Goal: Information Seeking & Learning: Learn about a topic

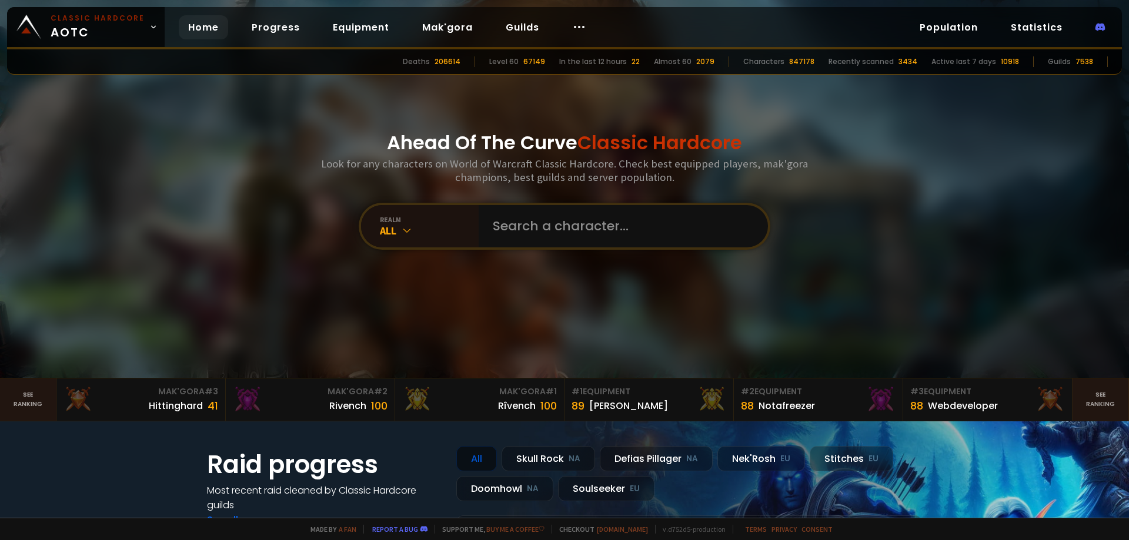
click at [430, 63] on div "Deaths" at bounding box center [416, 61] width 27 height 11
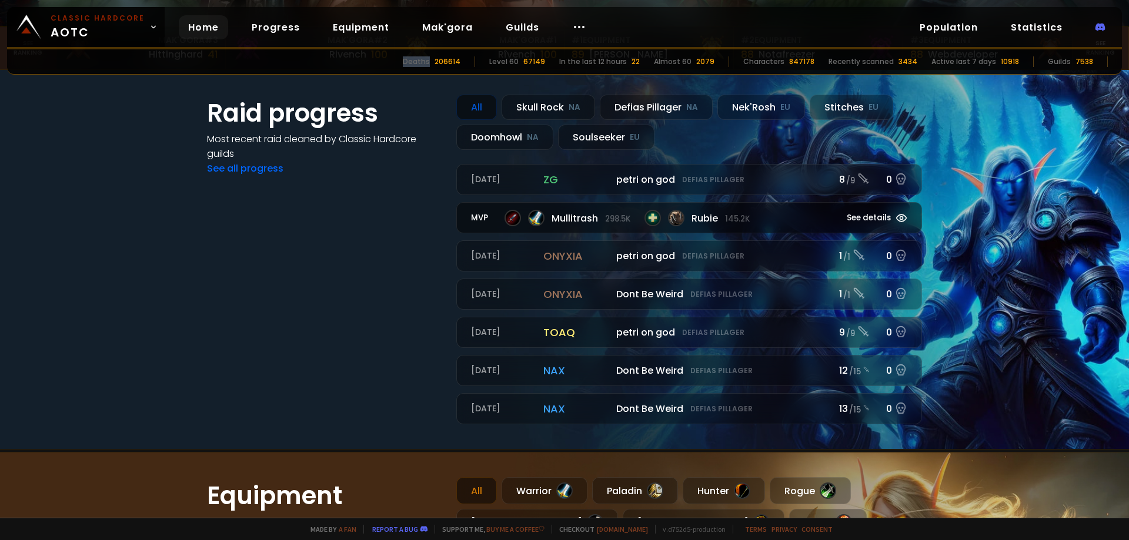
scroll to position [353, 0]
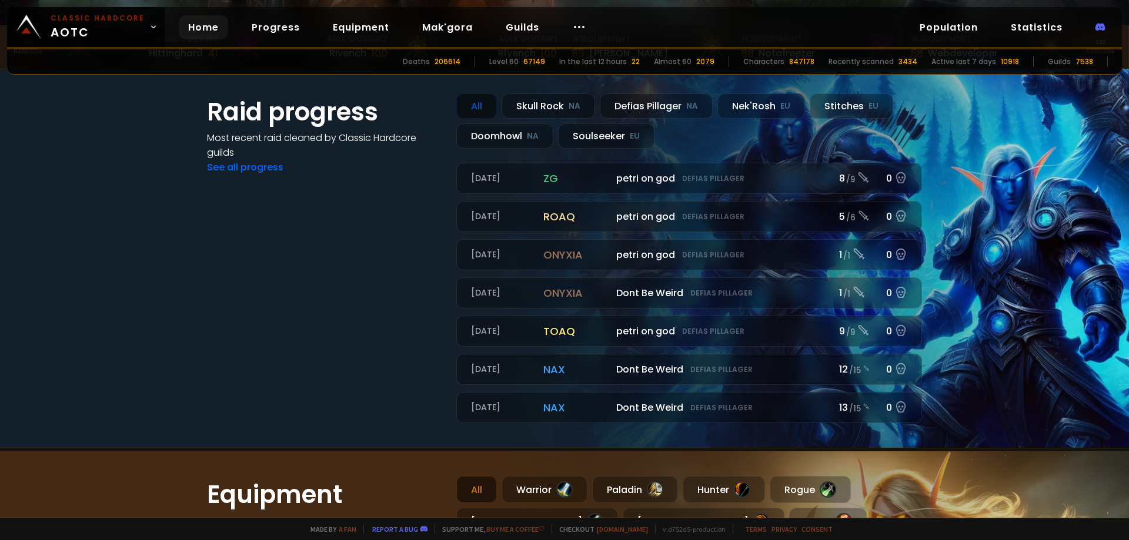
click at [453, 55] on div "Deaths 206614 Level 60 67149 In the last 12 hours 22 Almost 60 2079 Characters …" at bounding box center [564, 61] width 1115 height 25
click at [459, 61] on div "206614" at bounding box center [448, 61] width 26 height 11
click at [460, 65] on div "206614" at bounding box center [448, 61] width 26 height 11
drag, startPoint x: 478, startPoint y: 65, endPoint x: 467, endPoint y: 63, distance: 10.7
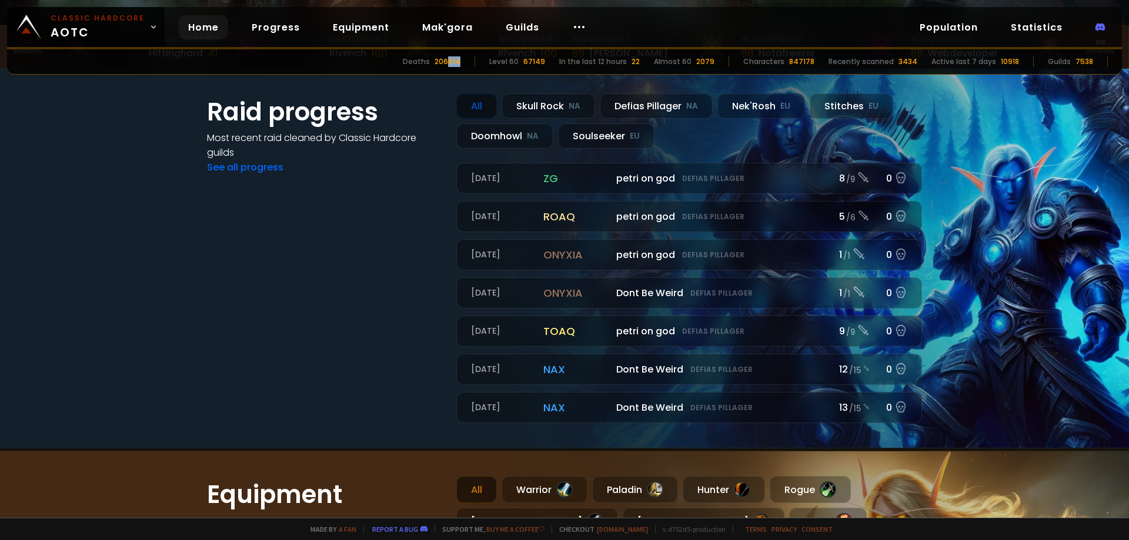
click at [460, 63] on div "206614" at bounding box center [448, 61] width 26 height 11
click at [580, 26] on div at bounding box center [579, 27] width 33 height 24
click at [265, 28] on link "Progress" at bounding box center [275, 27] width 67 height 24
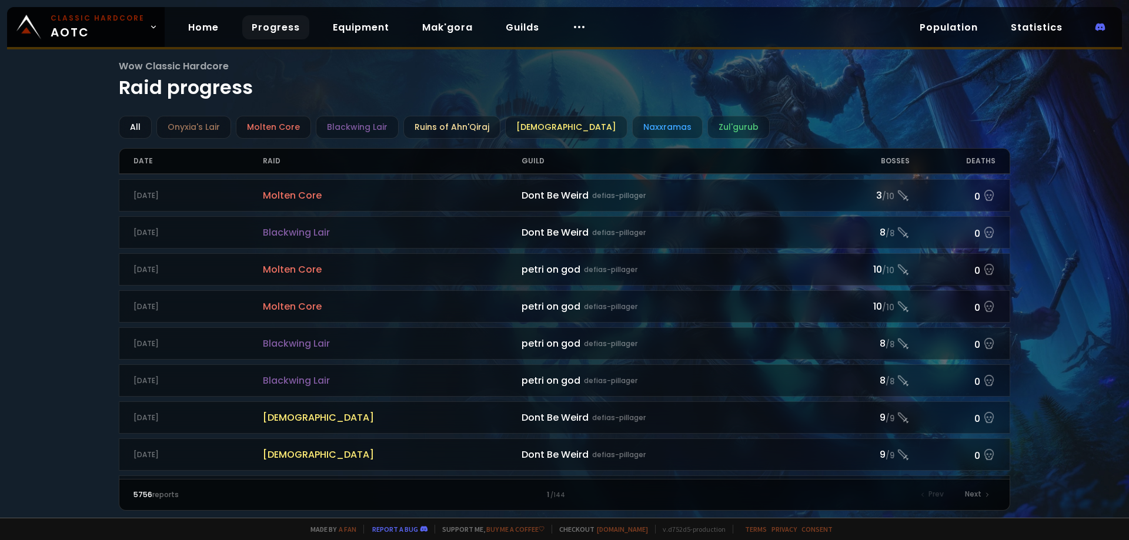
scroll to position [1181, 0]
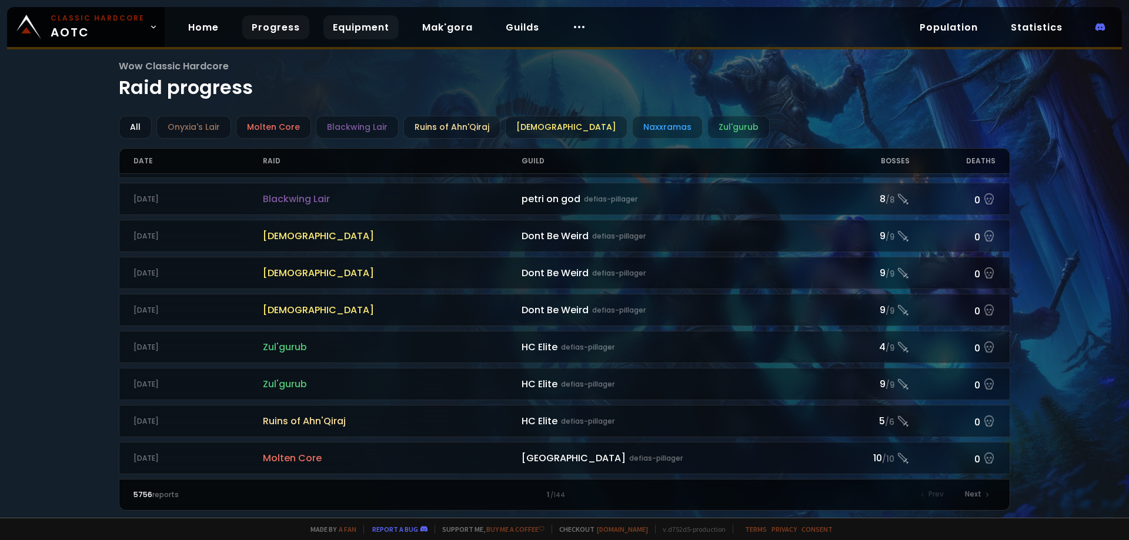
click at [331, 31] on link "Equipment" at bounding box center [360, 27] width 75 height 24
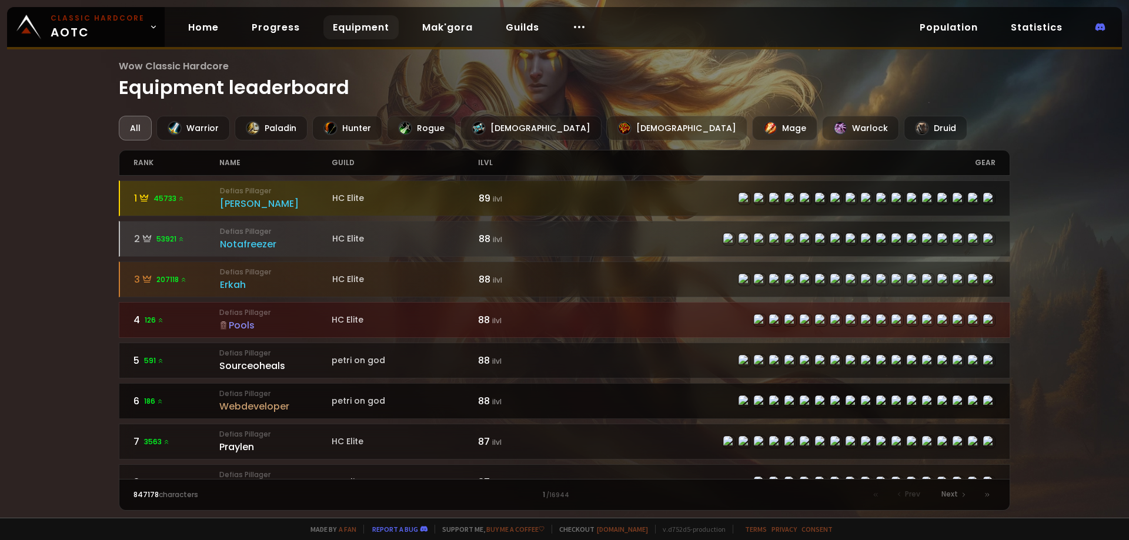
click at [552, 401] on div "88 ilvl" at bounding box center [521, 401] width 86 height 15
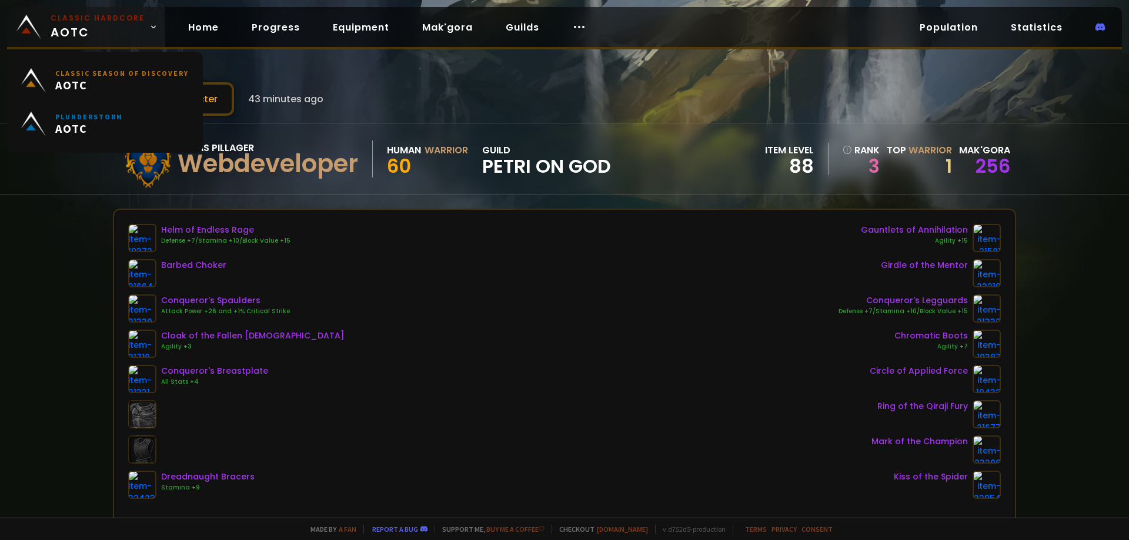
click at [99, 26] on span "Classic Hardcore AOTC" at bounding box center [98, 27] width 94 height 28
